Goal: Communication & Community: Answer question/provide support

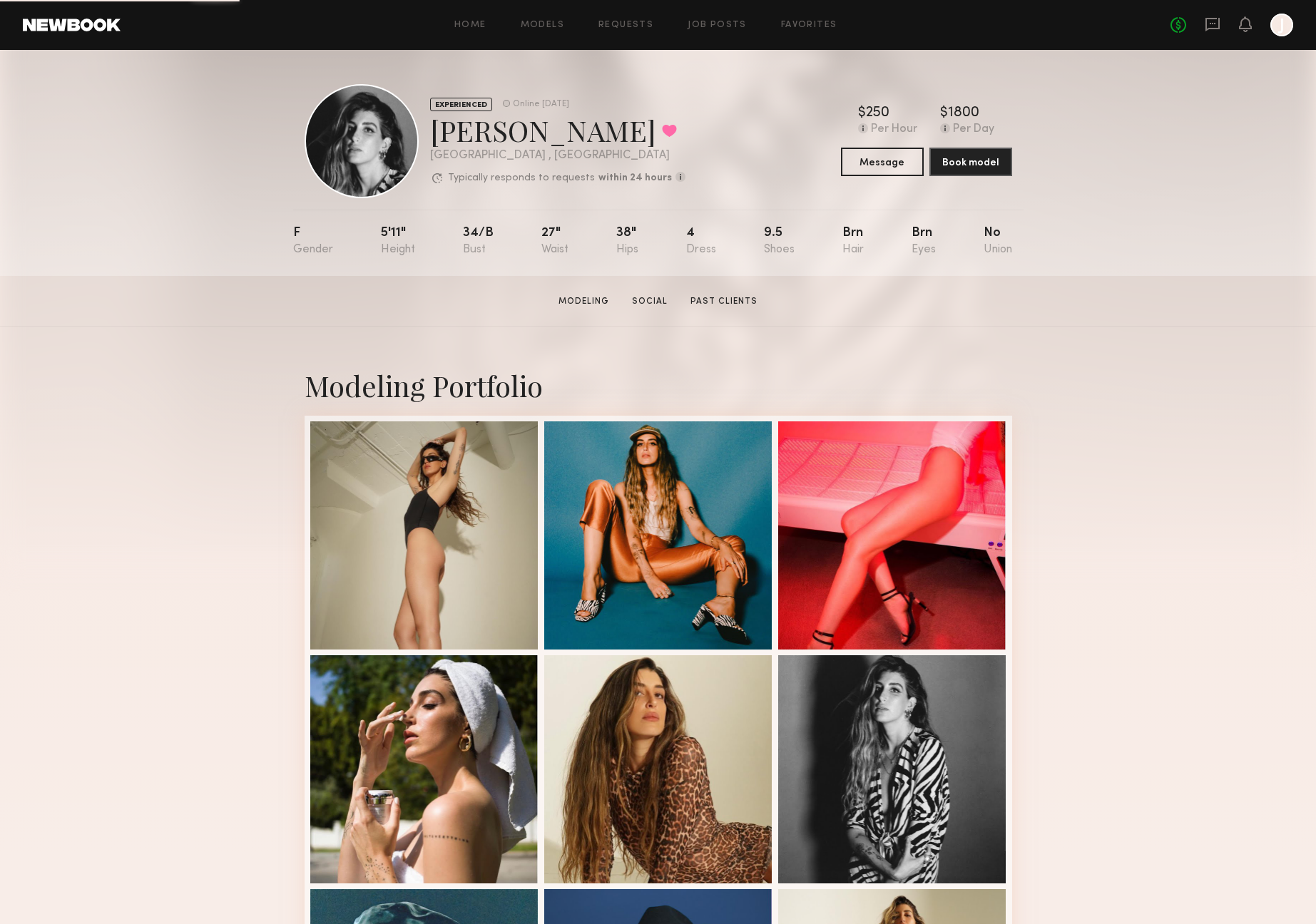
click at [1221, 25] on div "No fees up to $5,000 J" at bounding box center [1231, 25] width 122 height 23
click at [1218, 25] on icon at bounding box center [1212, 25] width 14 height 13
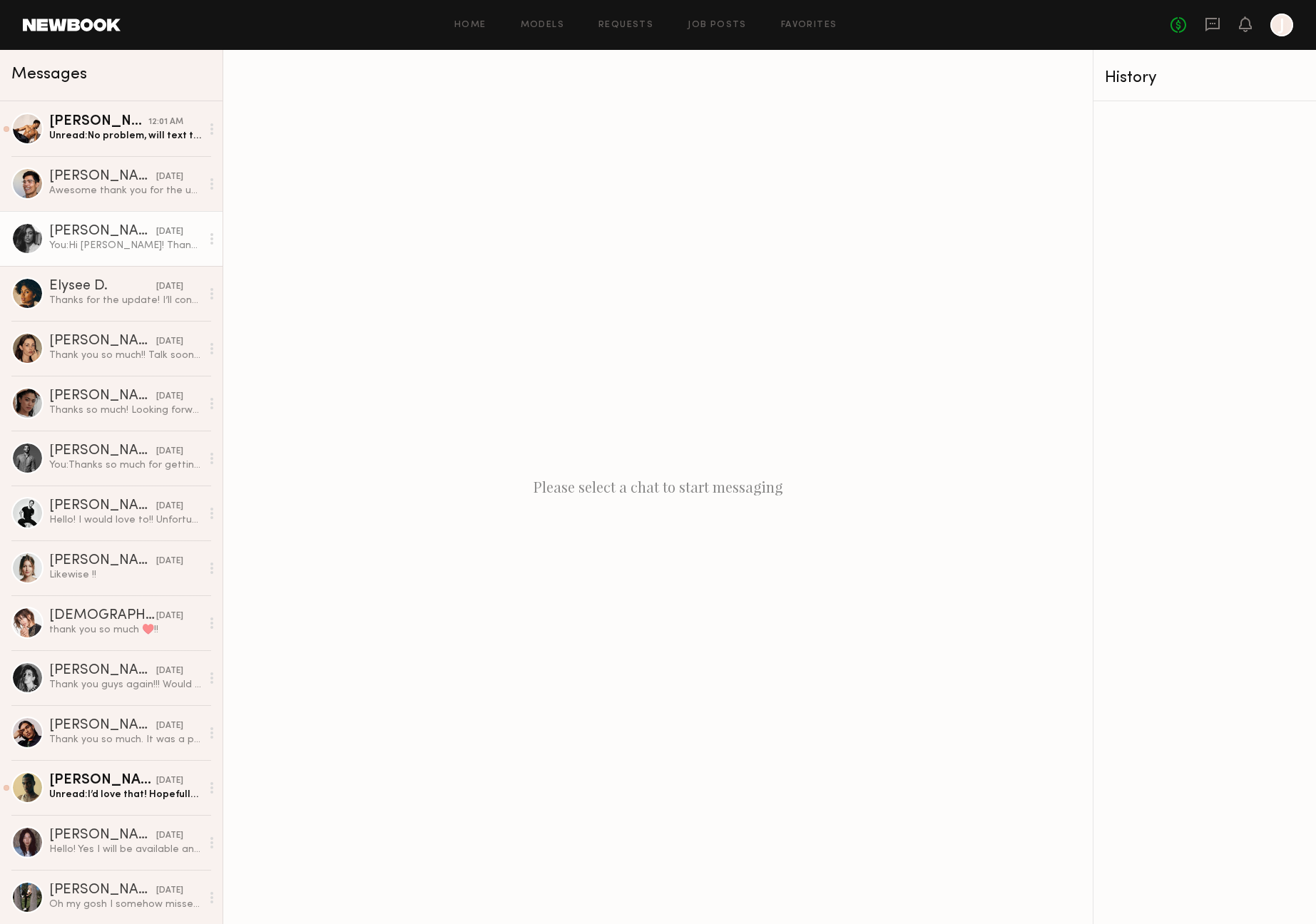
click at [96, 248] on div "You: Hi [PERSON_NAME]! Thanks so much for following up! All good on the track p…" at bounding box center [126, 245] width 152 height 13
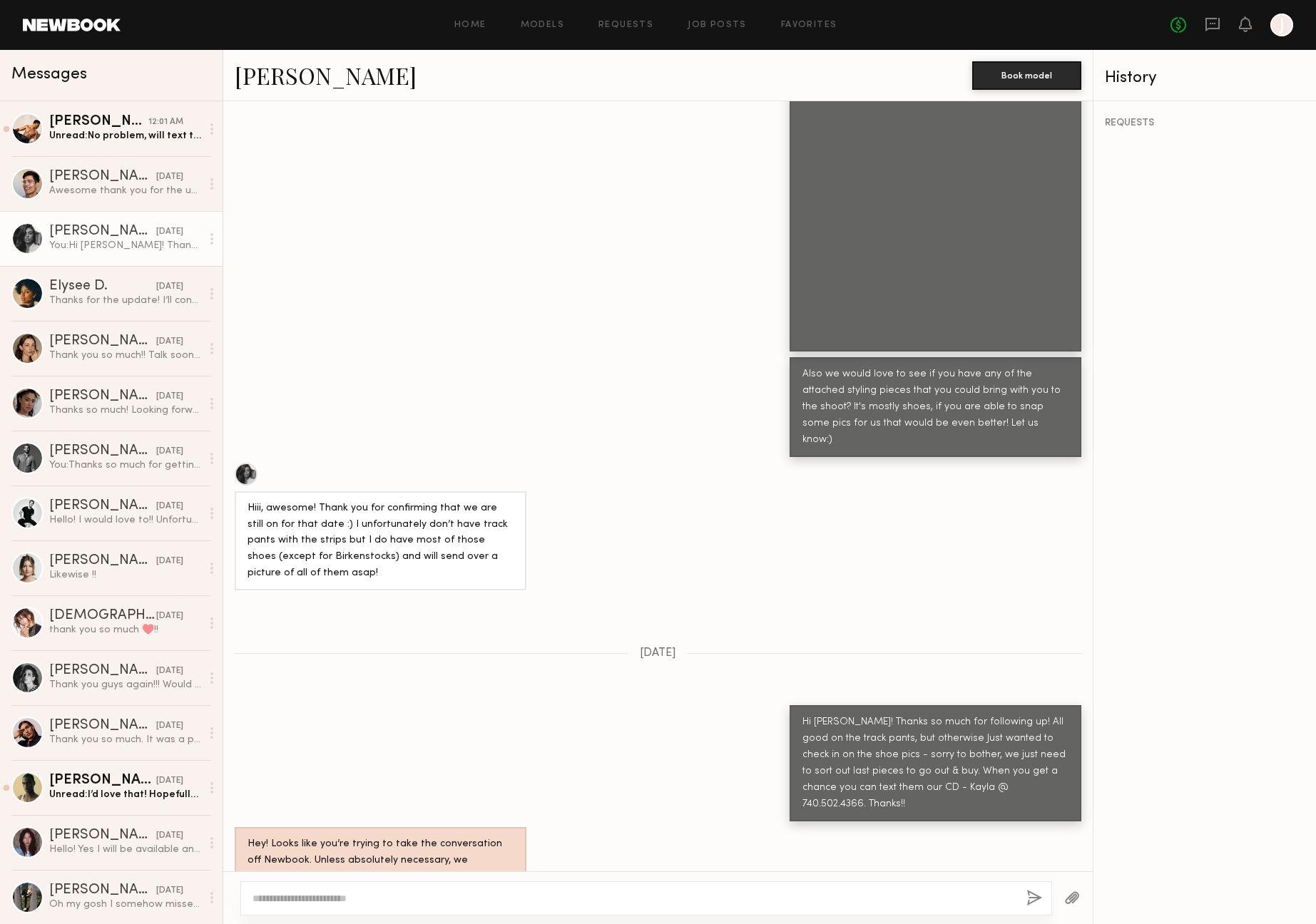
scroll to position [1182, 0]
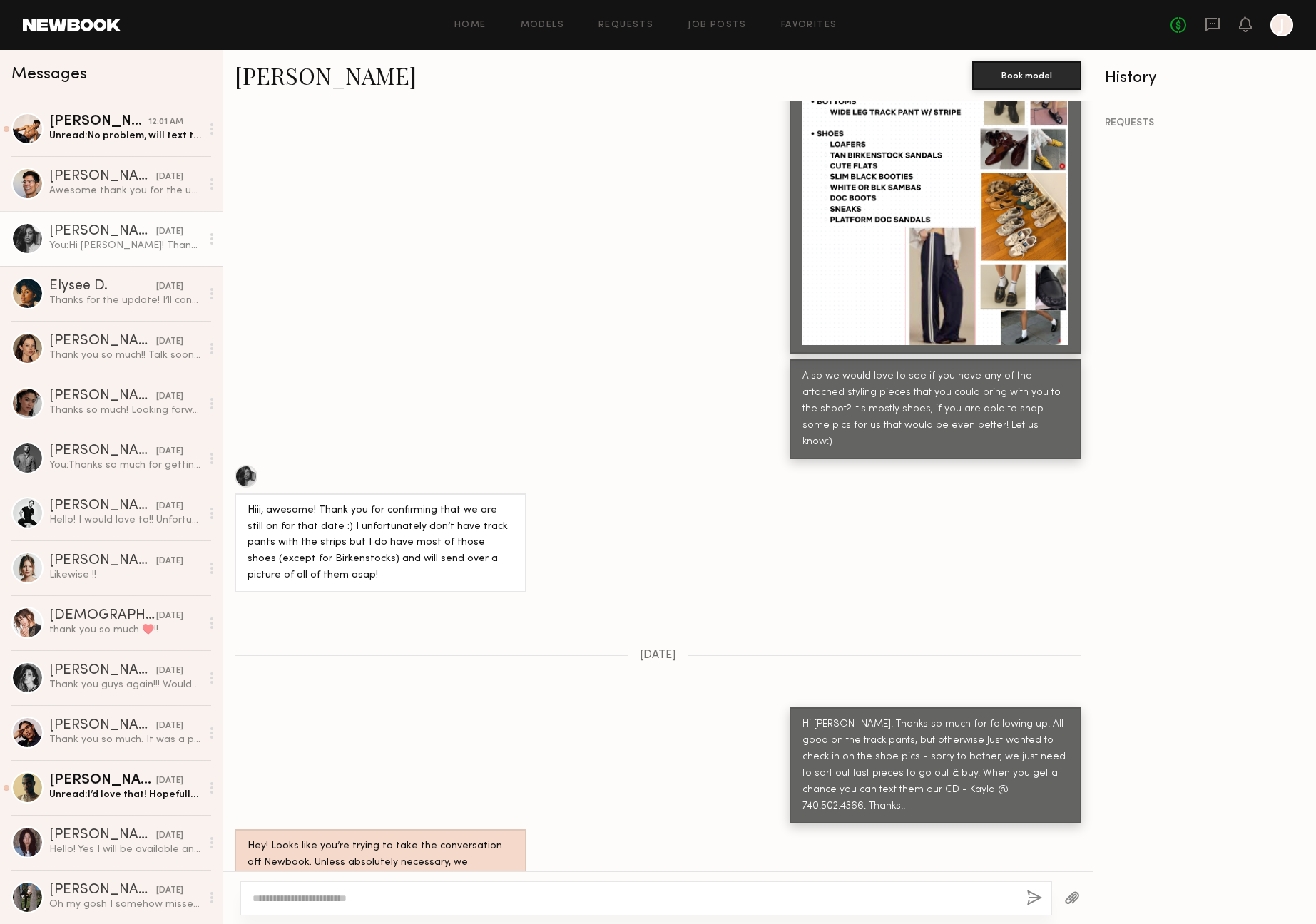
click at [420, 901] on textarea at bounding box center [634, 898] width 763 height 14
click at [105, 294] on div "Thanks for the update! I’ll continue to hold that date until the booking reques…" at bounding box center [126, 301] width 152 height 13
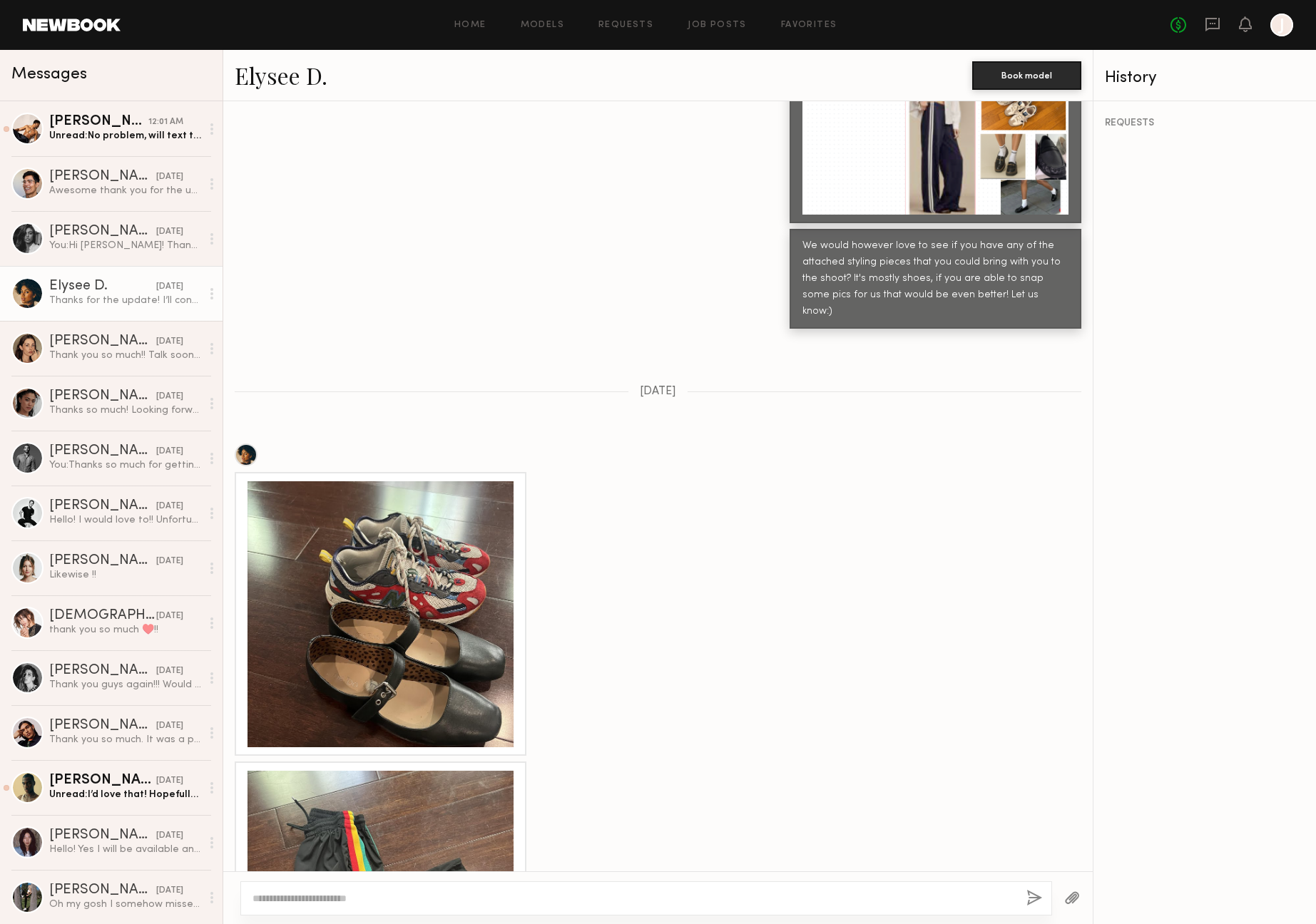
scroll to position [684, 0]
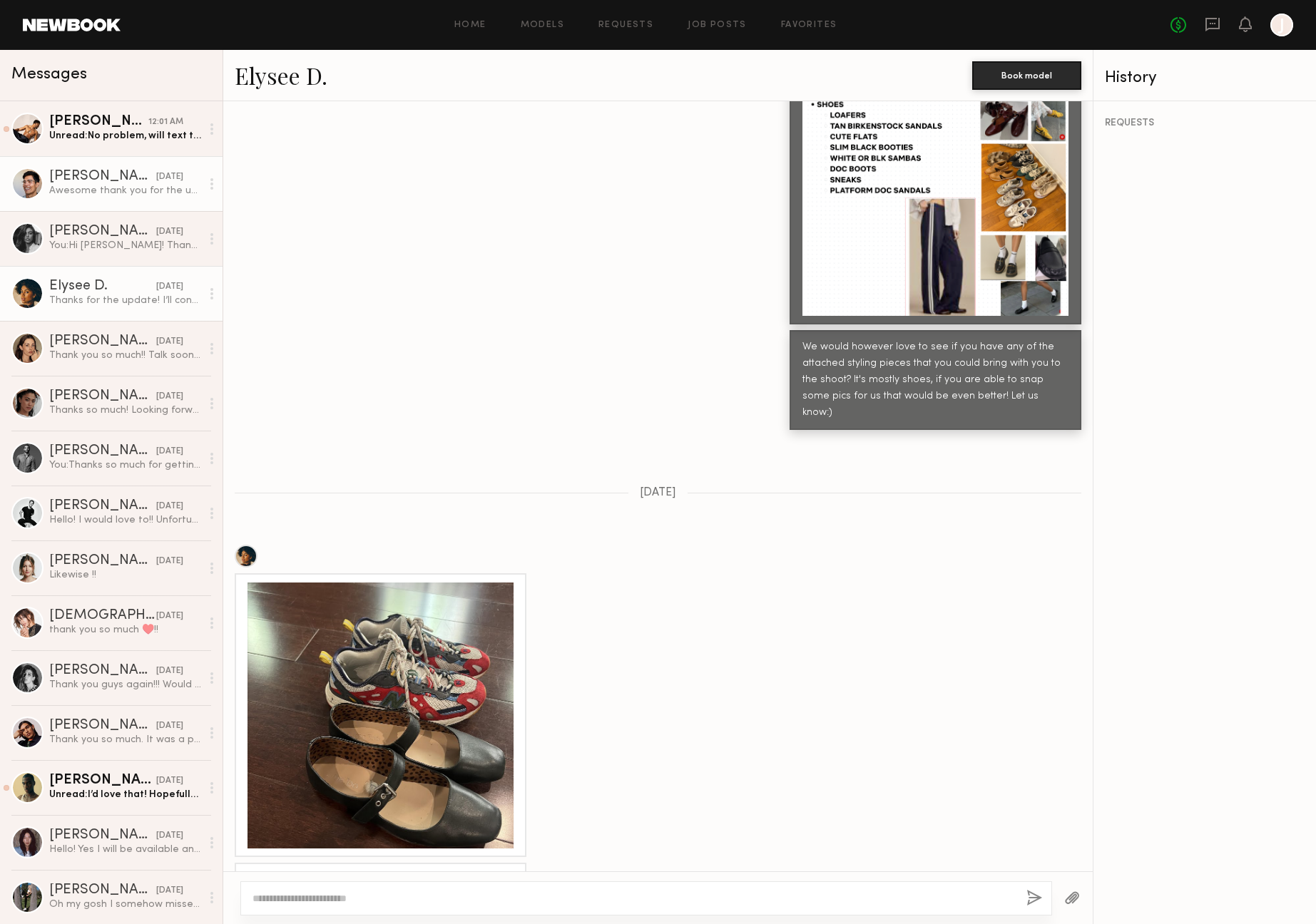
click at [100, 197] on div "Awesome thank you for the update! Happy [DATE]!" at bounding box center [126, 191] width 152 height 13
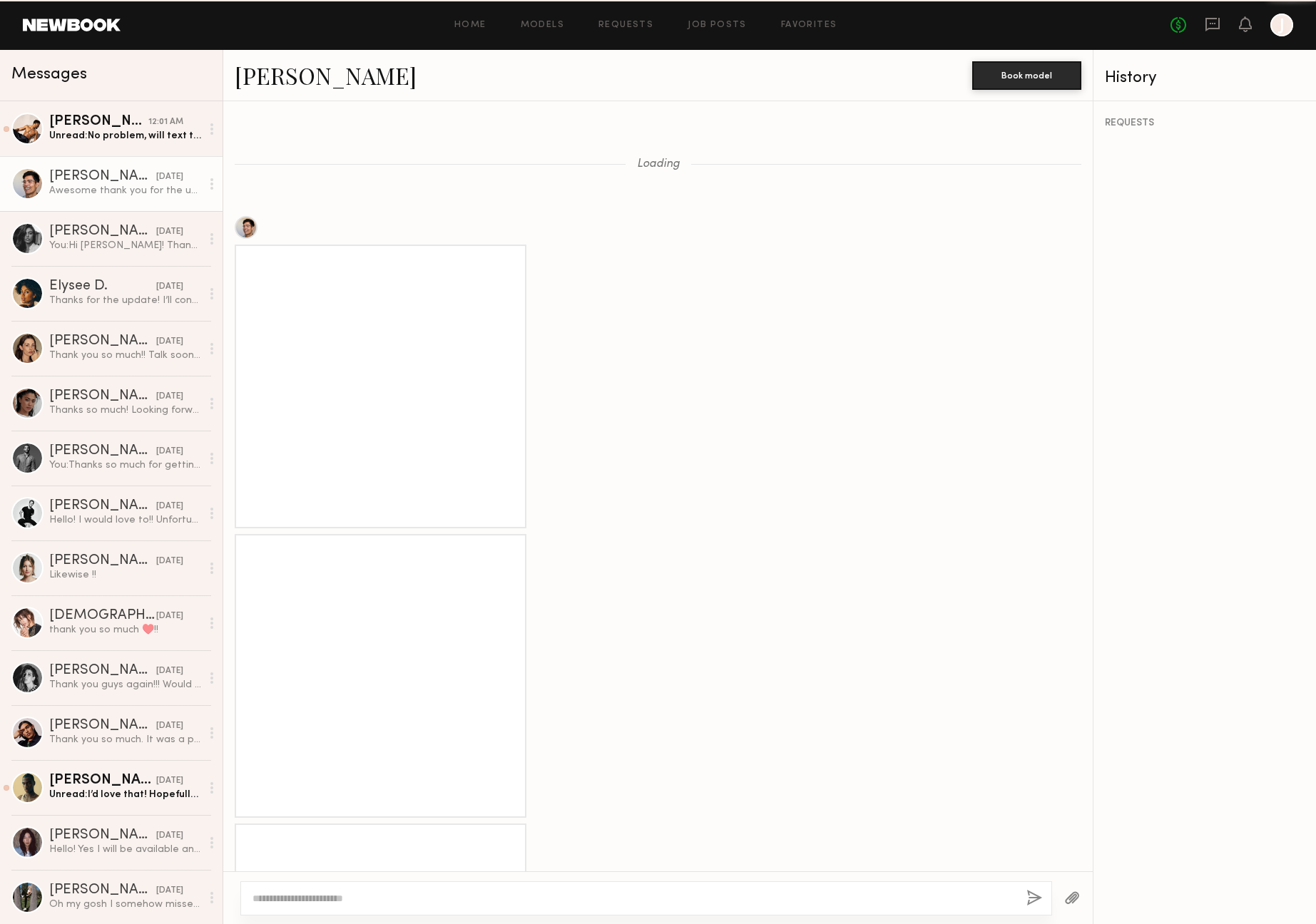
scroll to position [1242, 0]
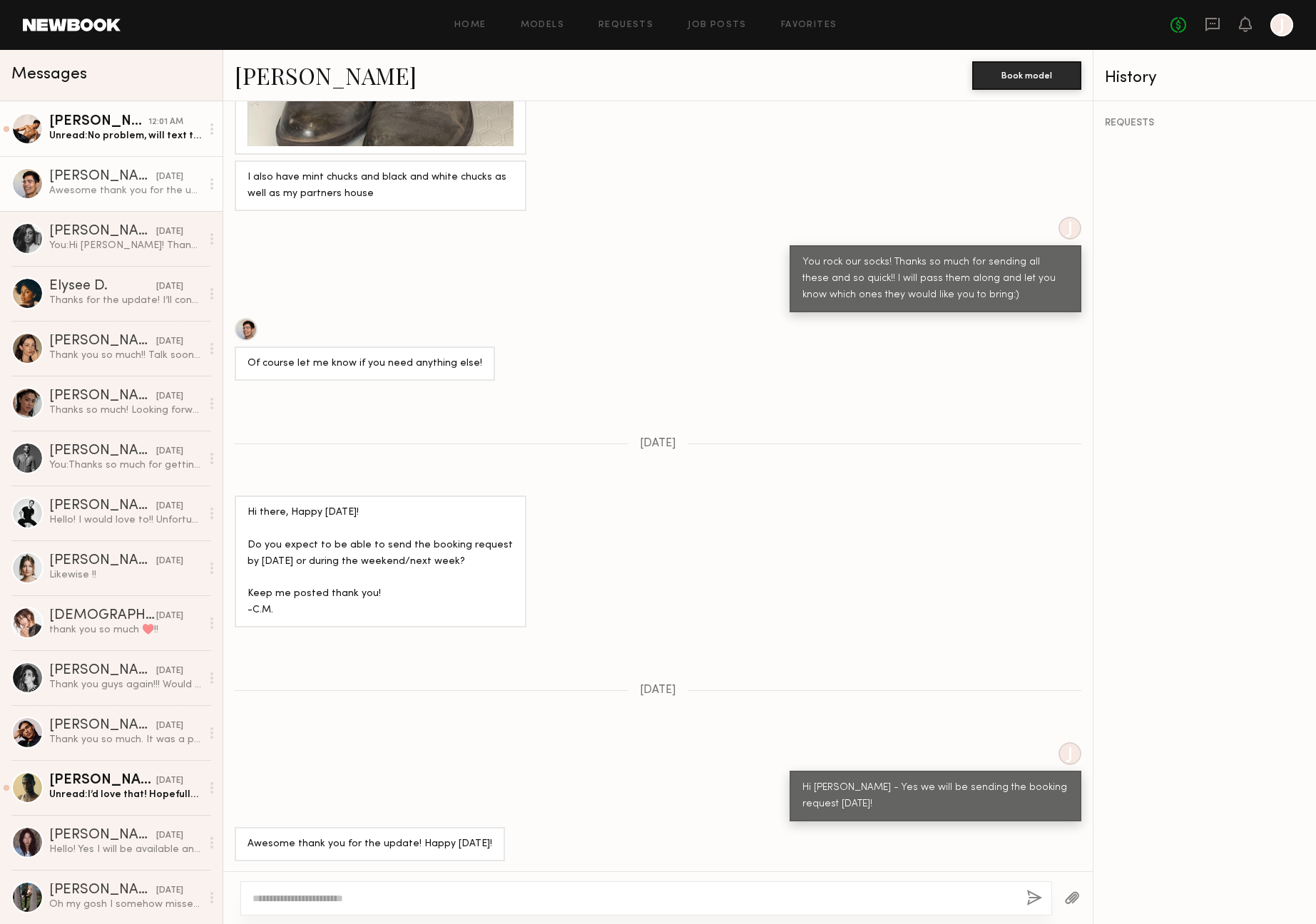
click at [100, 139] on div "Unread: No problem, will text them to her [DATE] afternoon." at bounding box center [126, 135] width 152 height 13
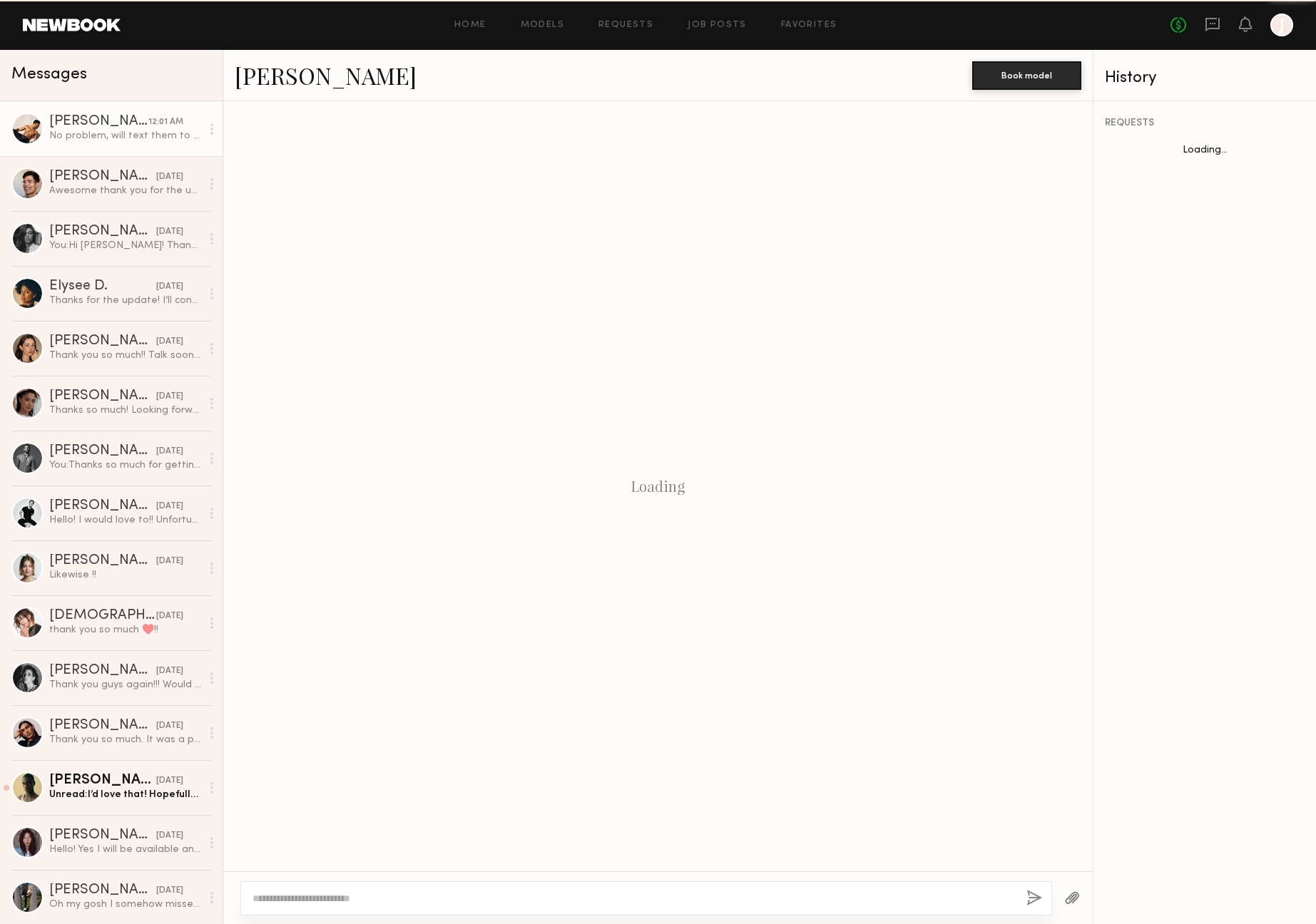
scroll to position [1025, 0]
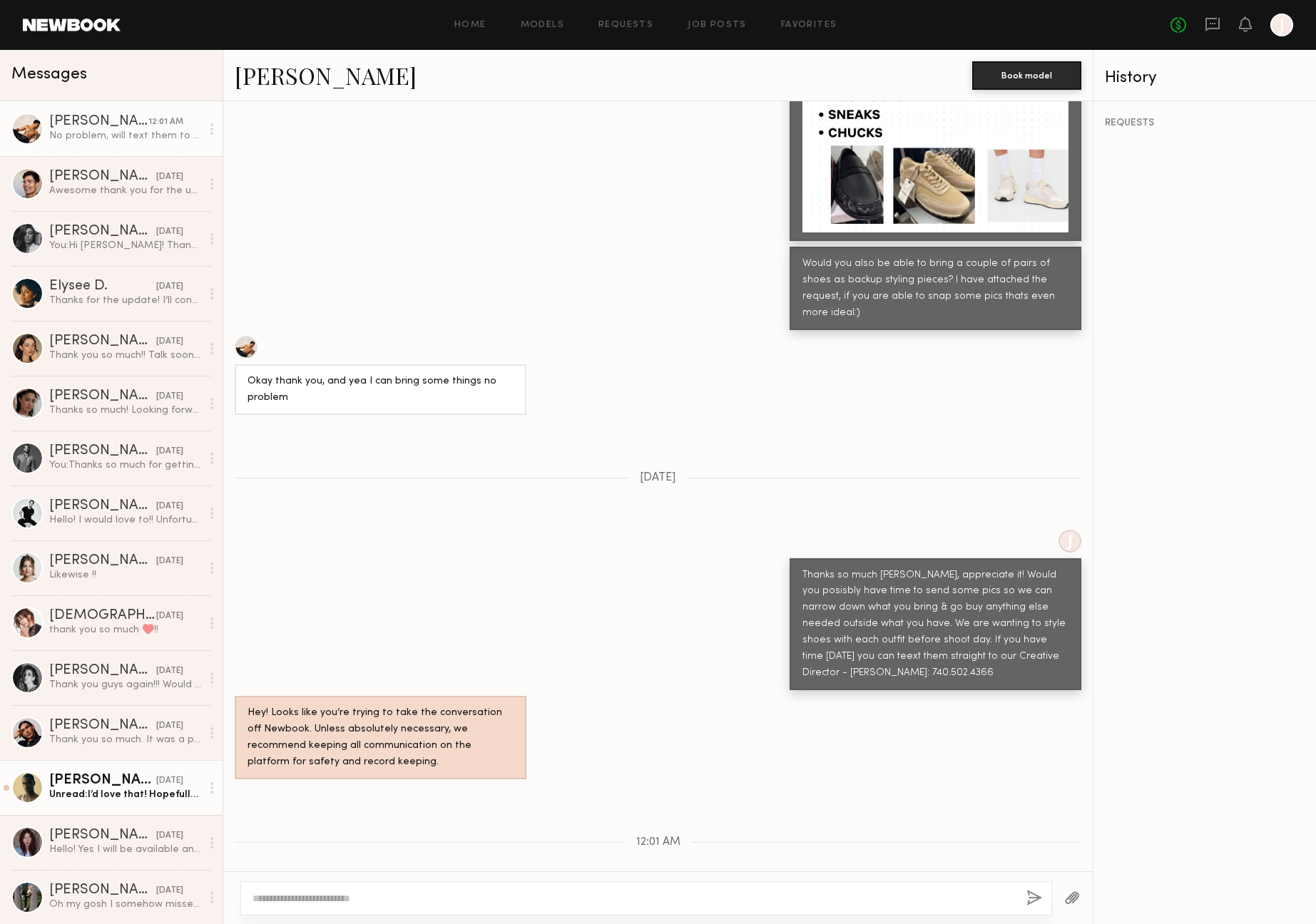
click at [83, 796] on div "Unread: I’d love that! Hopefully we get to connect soon." at bounding box center [126, 794] width 152 height 13
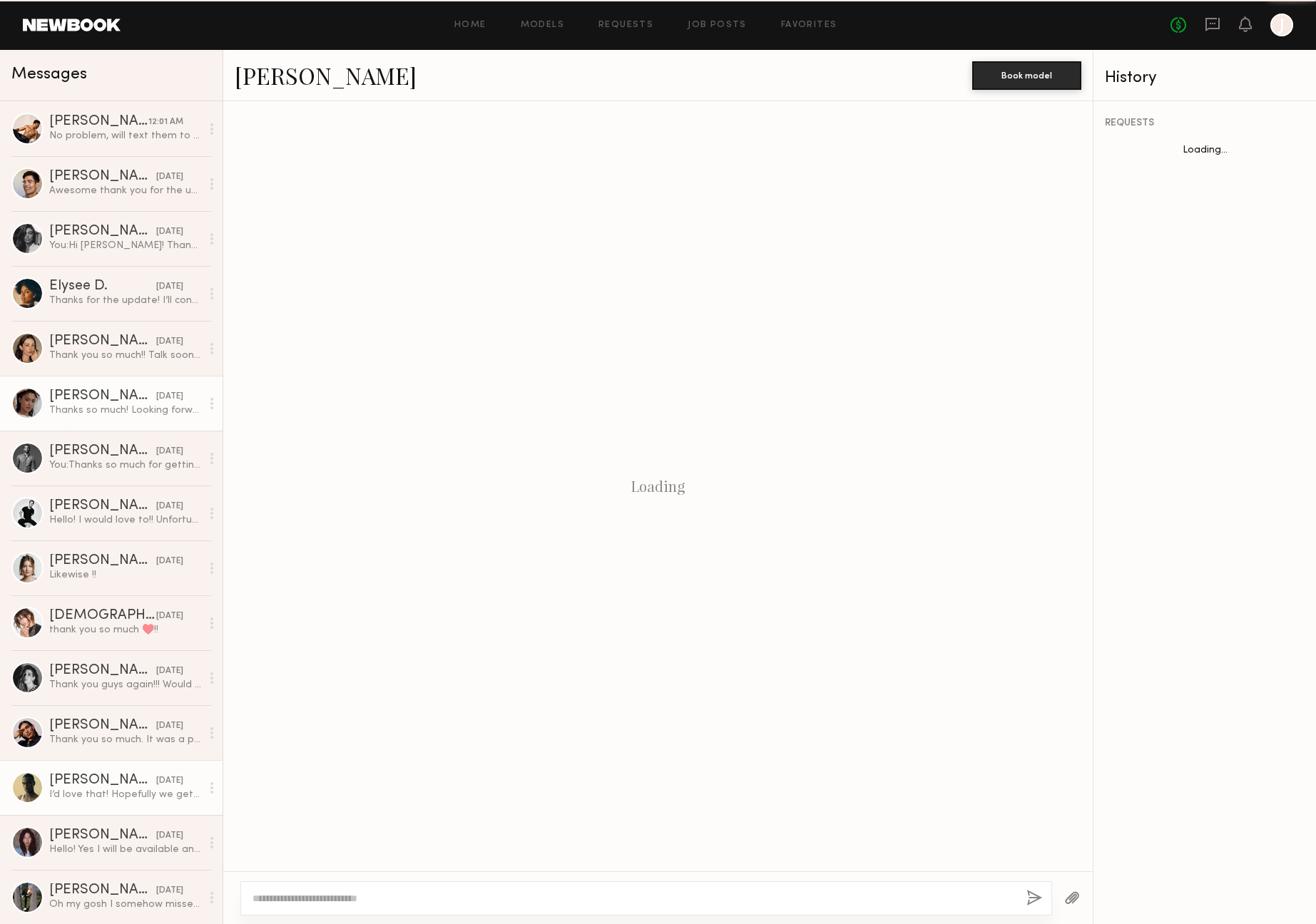
scroll to position [540, 0]
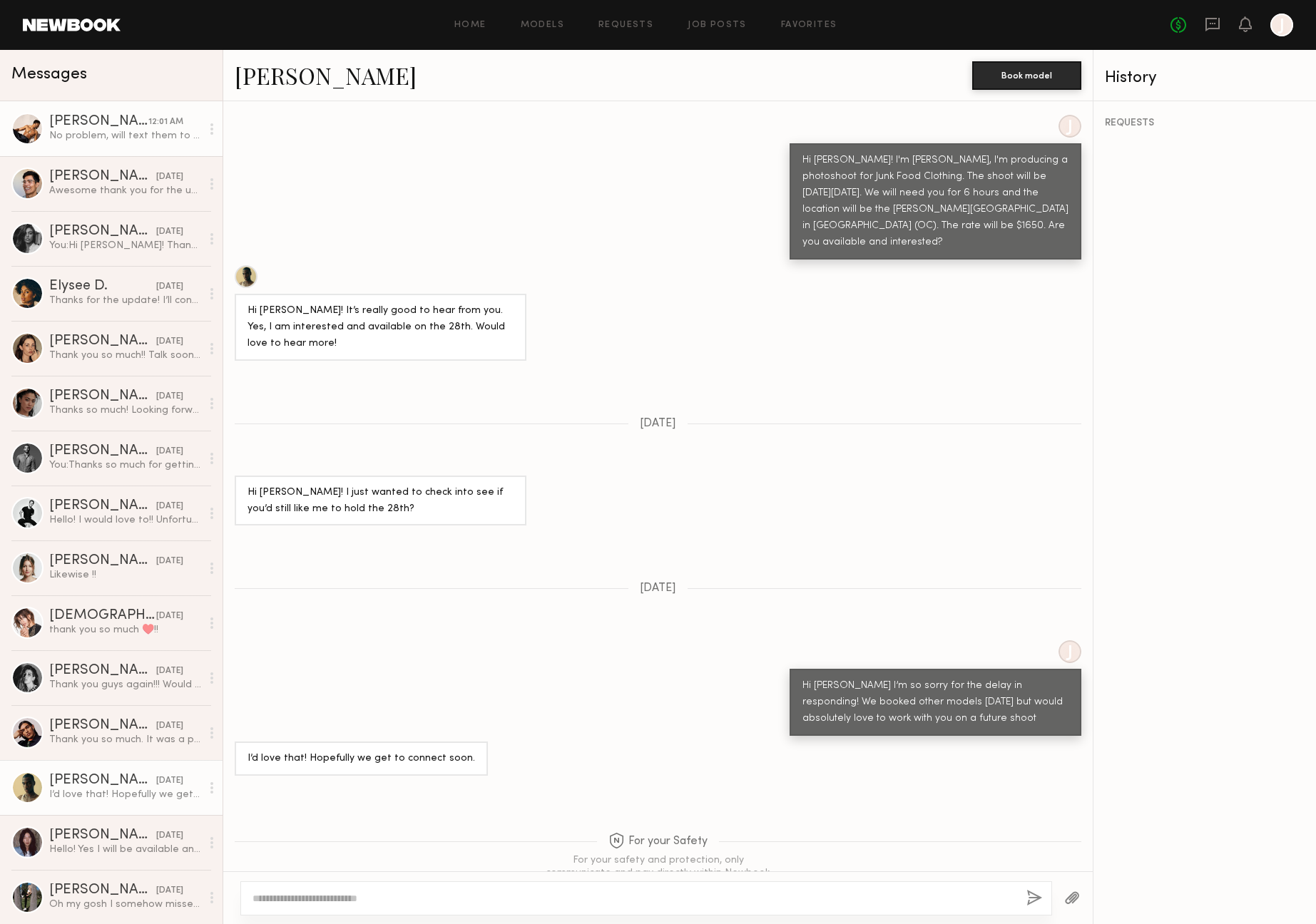
click at [59, 129] on div "No problem, will text them to her [DATE] afternoon." at bounding box center [126, 135] width 152 height 13
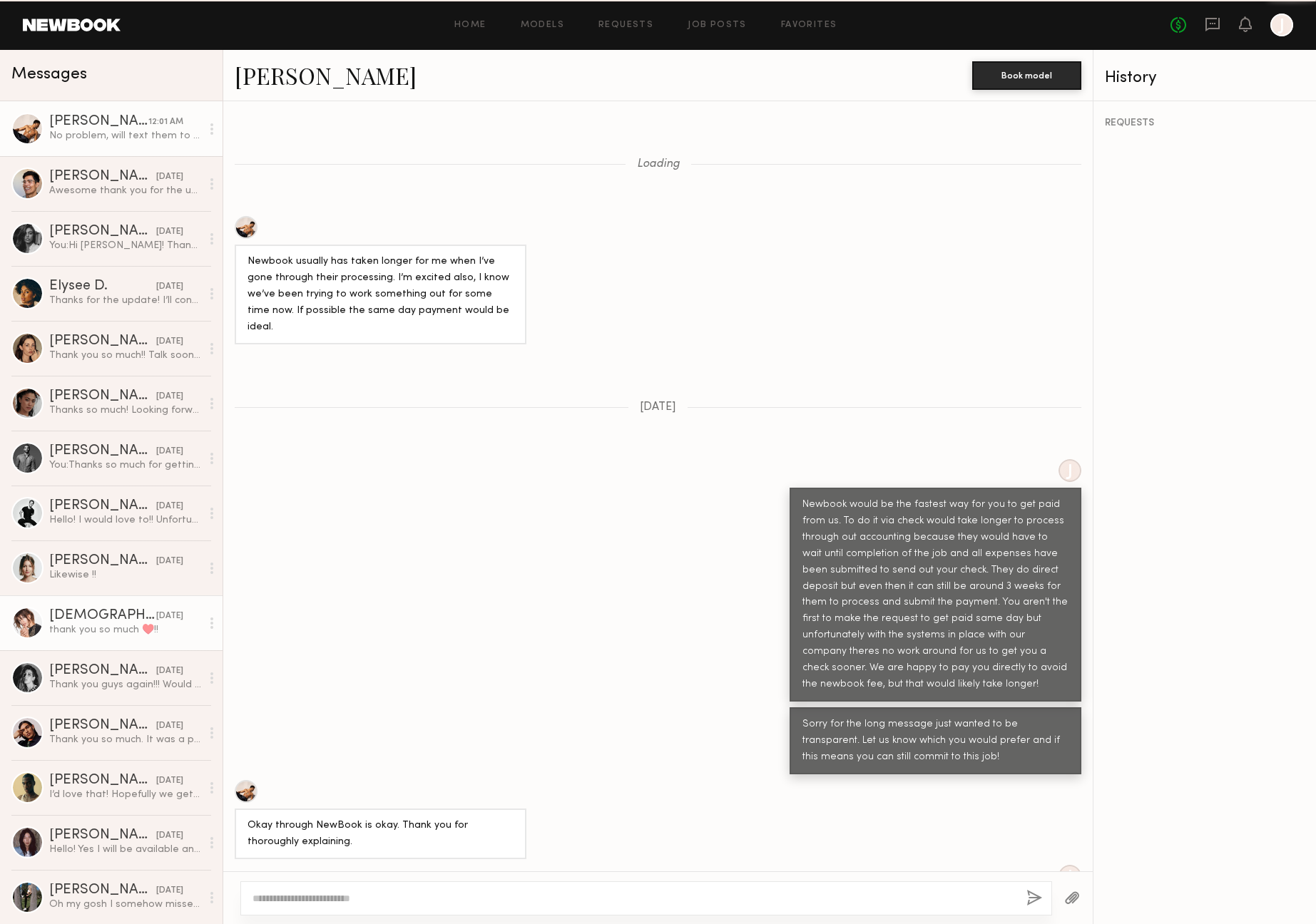
scroll to position [1025, 0]
